Goal: Navigation & Orientation: Find specific page/section

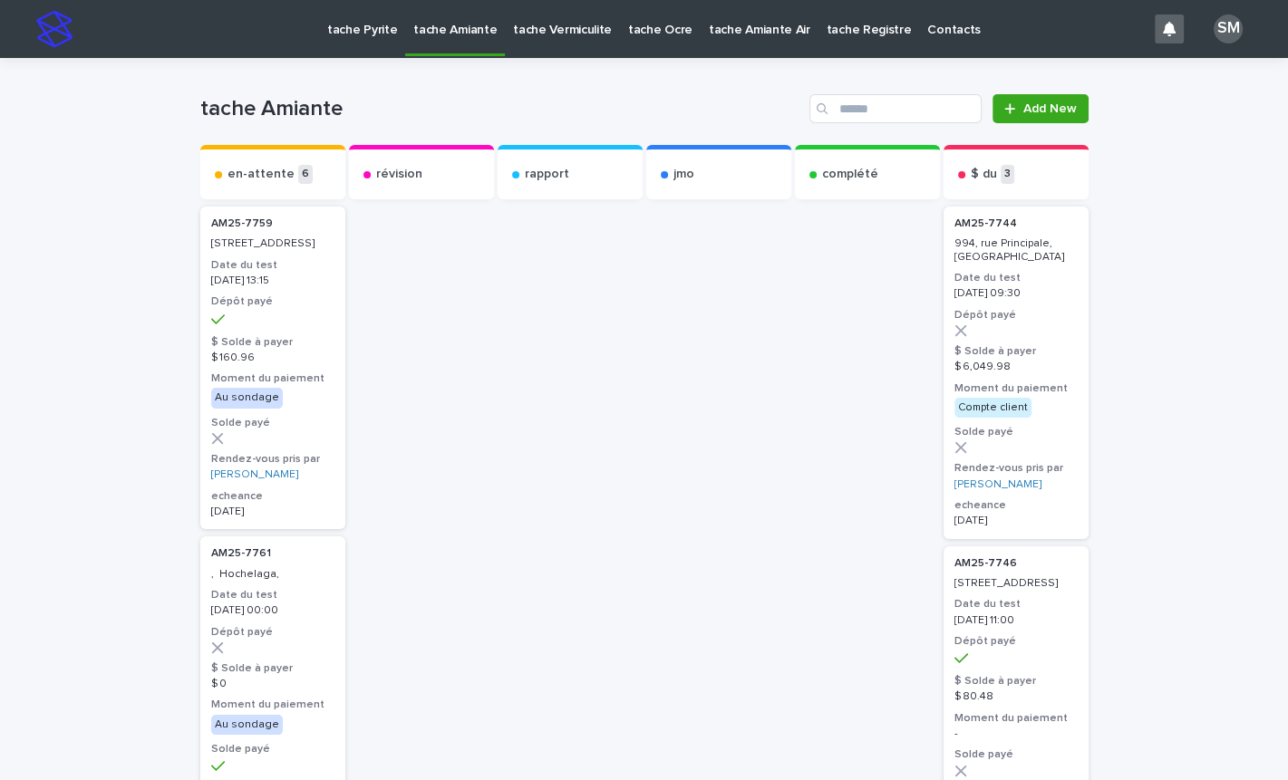
click at [365, 34] on p "tache Pyrite" at bounding box center [362, 19] width 70 height 38
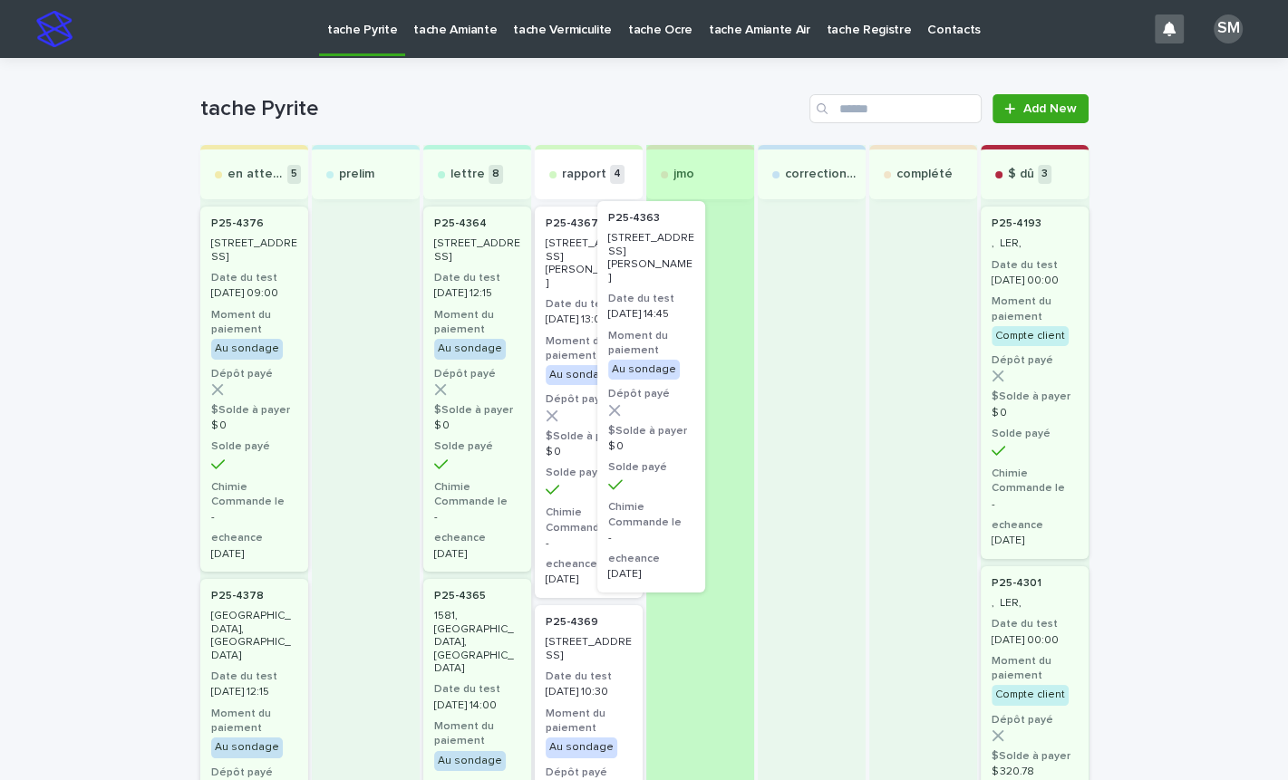
drag, startPoint x: 565, startPoint y: 299, endPoint x: 694, endPoint y: 280, distance: 131.0
